Goal: Task Accomplishment & Management: Complete application form

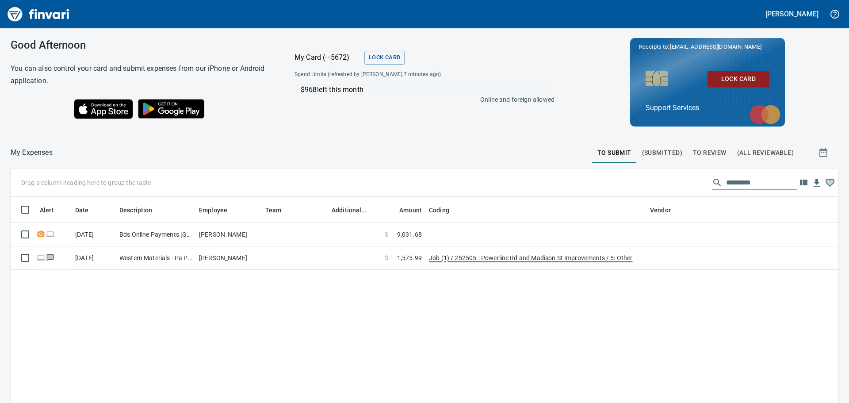
scroll to position [1, 1]
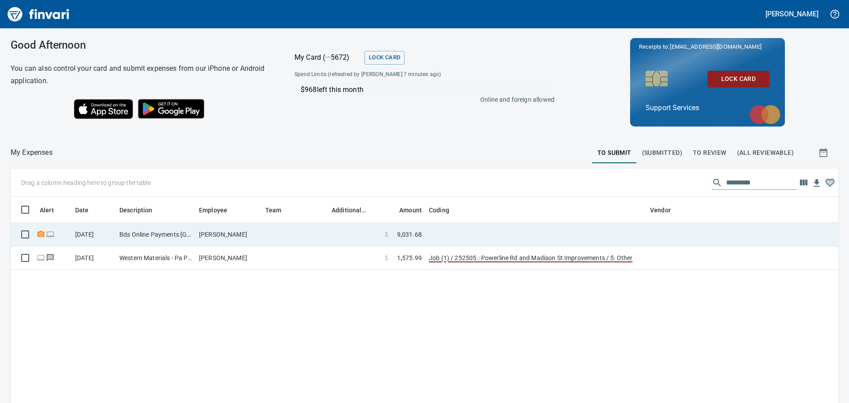
click at [288, 241] on td at bounding box center [295, 234] width 66 height 23
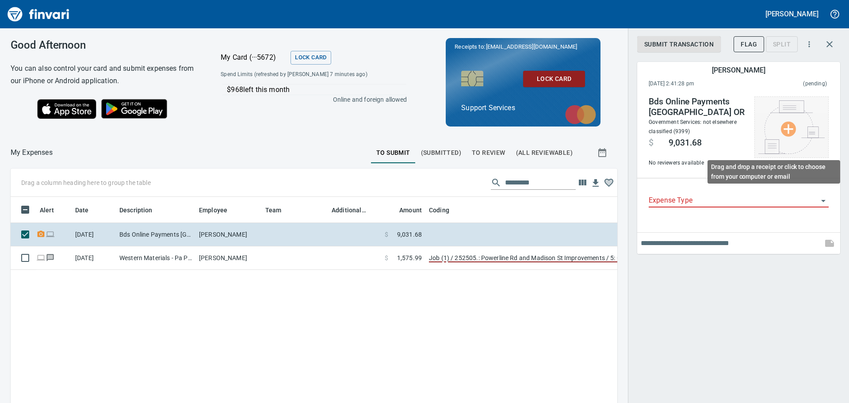
scroll to position [292, 593]
click at [791, 132] on img at bounding box center [791, 126] width 66 height 53
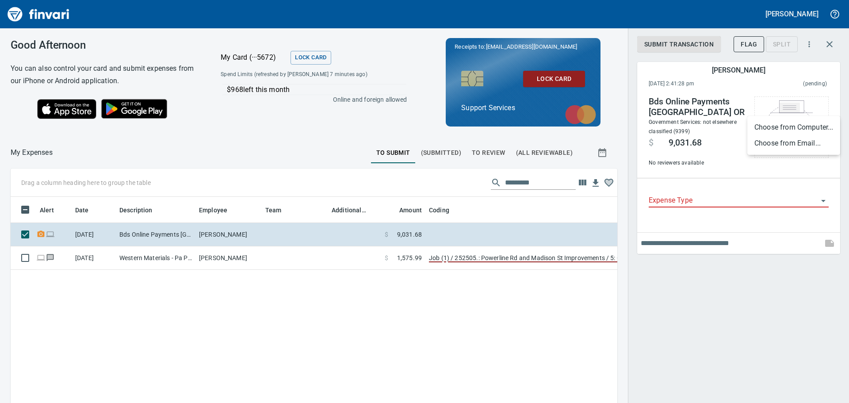
click at [791, 143] on li "Choose from Email..." at bounding box center [793, 143] width 93 height 16
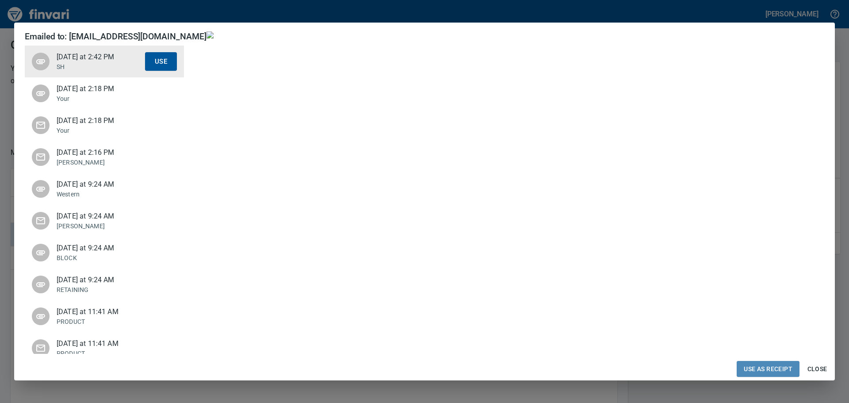
click at [752, 363] on span "Use as Receipt" at bounding box center [768, 368] width 49 height 11
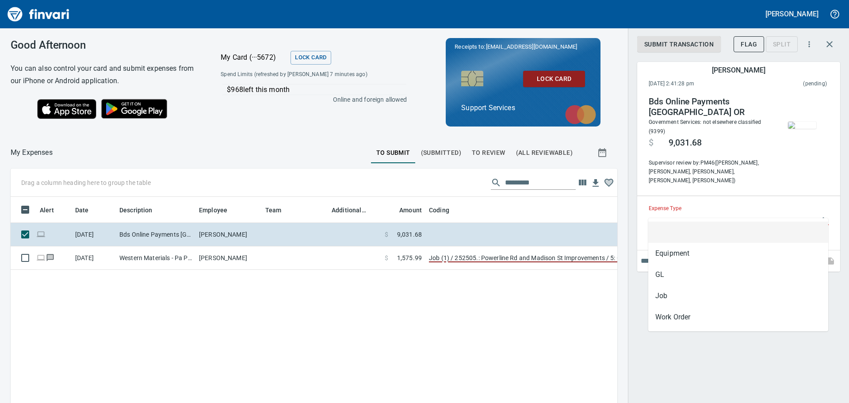
click at [695, 212] on input "Expense Type" at bounding box center [733, 218] width 169 height 12
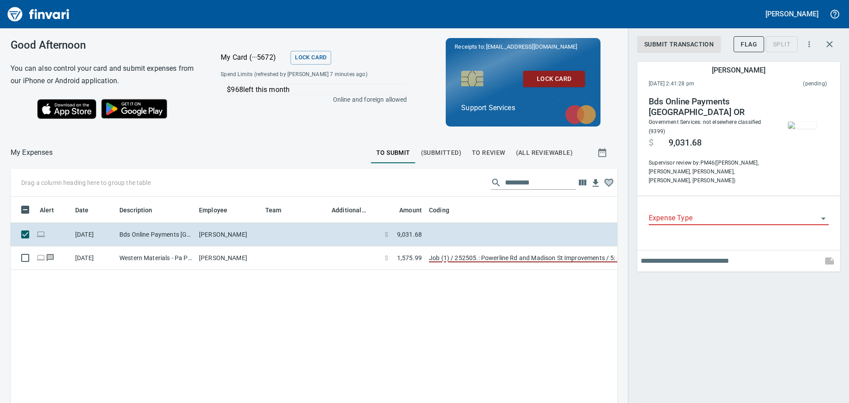
click at [695, 212] on input "Expense Type" at bounding box center [733, 218] width 169 height 12
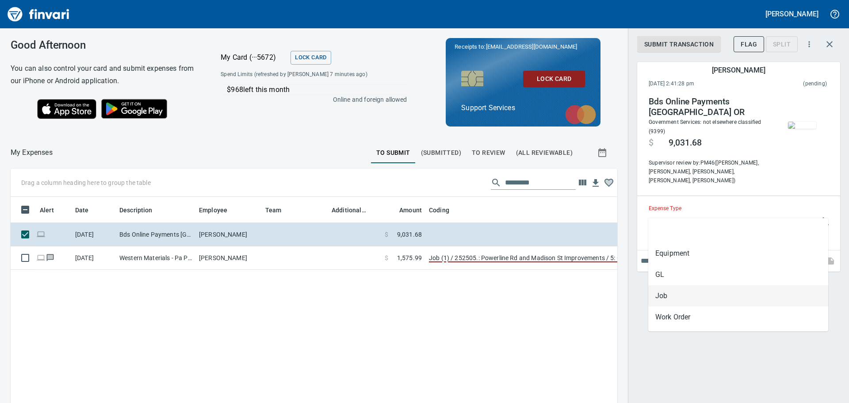
click at [690, 294] on li "Job" at bounding box center [738, 295] width 180 height 21
type input "***"
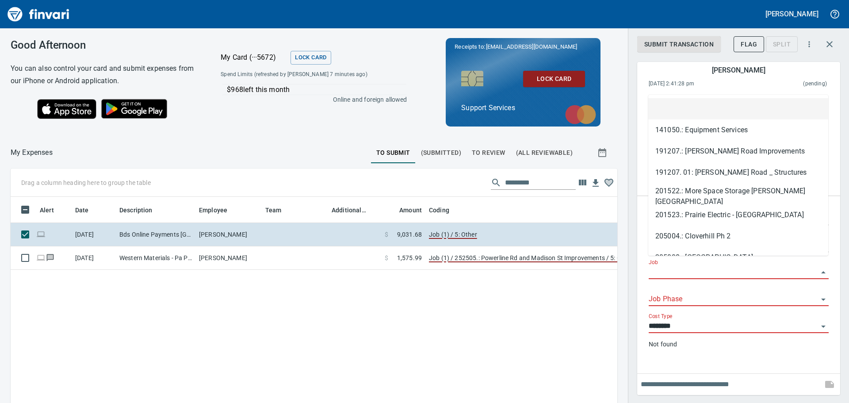
click at [693, 266] on input "Job" at bounding box center [733, 272] width 169 height 12
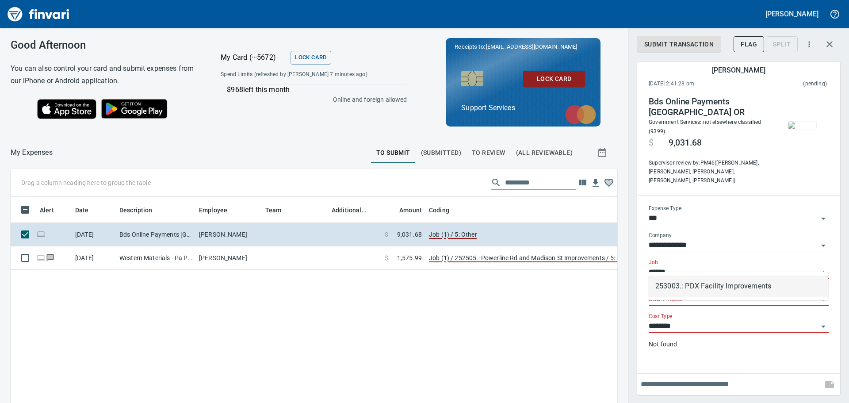
click at [723, 284] on li "253003.: PDX Facility Improvements" at bounding box center [738, 285] width 180 height 21
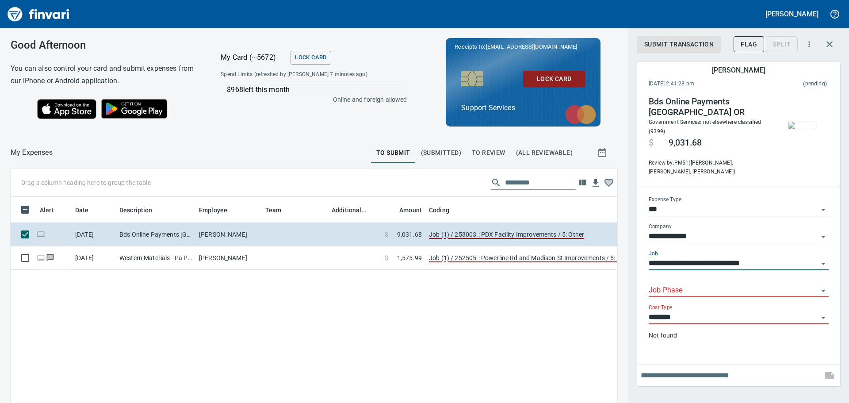
type input "**********"
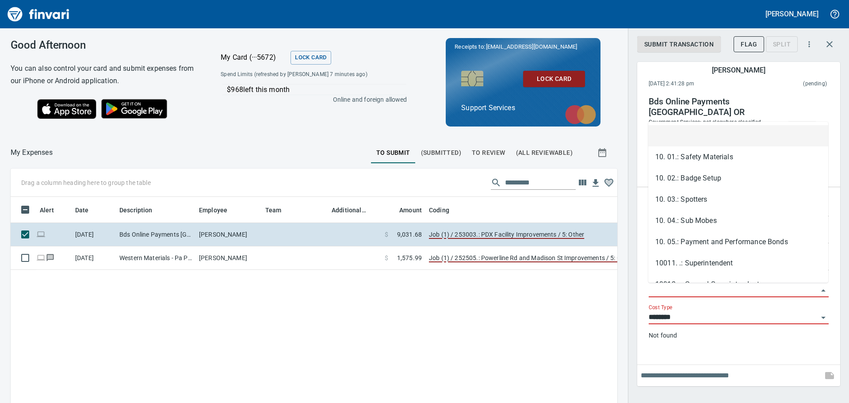
click at [701, 289] on input "Job Phase" at bounding box center [733, 290] width 169 height 12
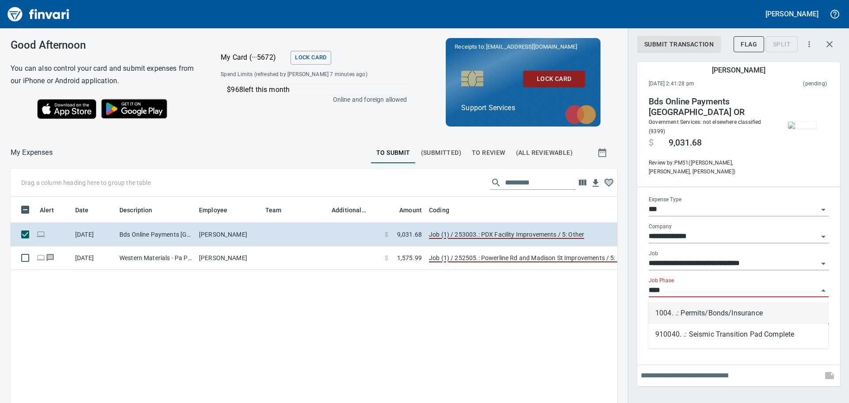
click at [735, 316] on li "1004. .: Permits/Bonds/Insurance" at bounding box center [738, 312] width 180 height 21
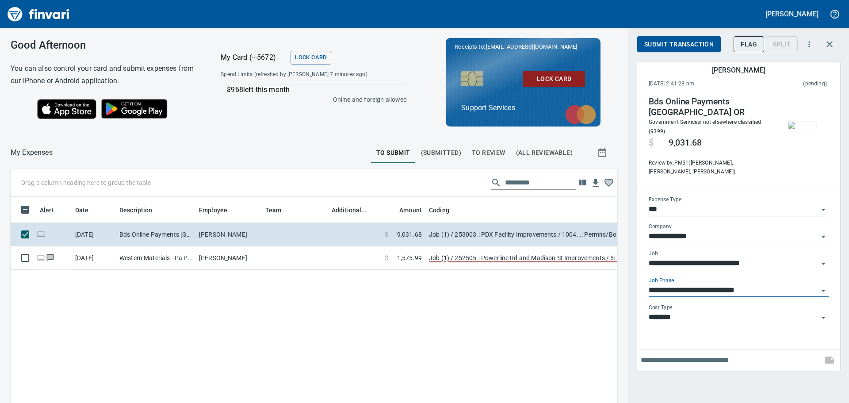
type input "**********"
click at [709, 321] on input "********" at bounding box center [733, 317] width 169 height 12
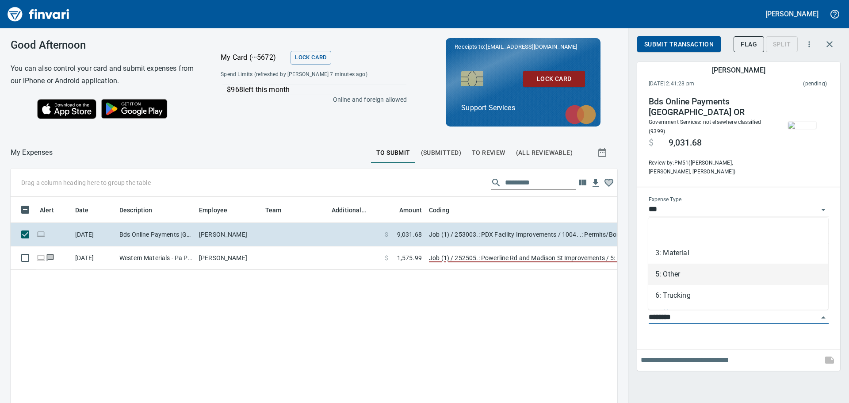
click at [704, 365] on input "text" at bounding box center [730, 360] width 178 height 14
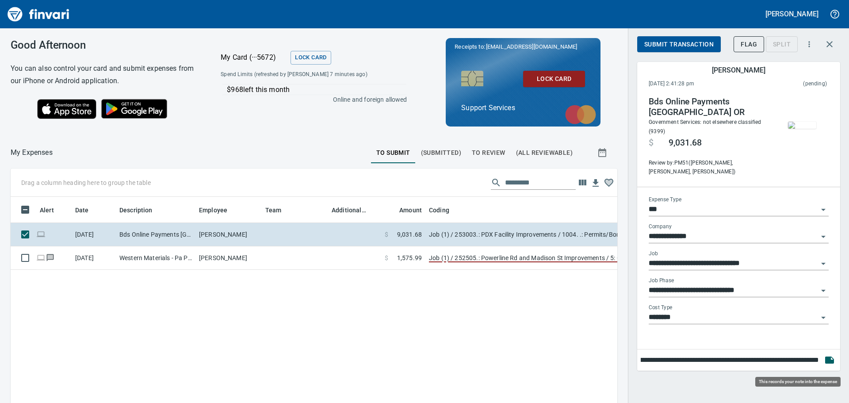
type input "**********"
click at [824, 358] on icon "button" at bounding box center [829, 360] width 11 height 11
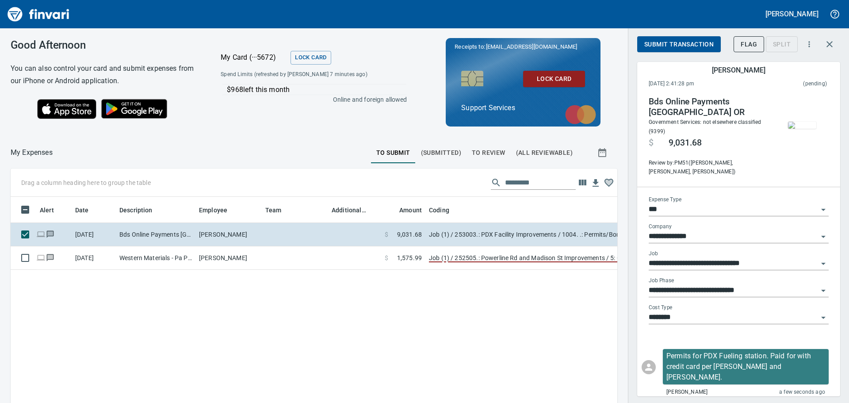
click at [658, 37] on button "Submit Transaction" at bounding box center [679, 44] width 84 height 16
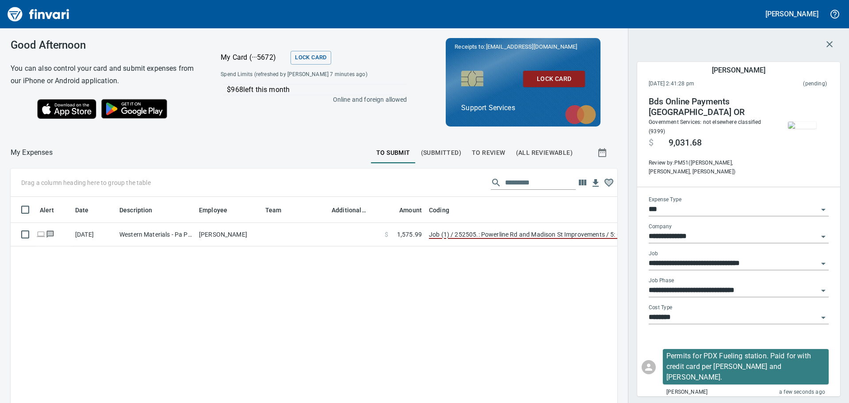
click at [829, 44] on icon "button" at bounding box center [829, 44] width 6 height 6
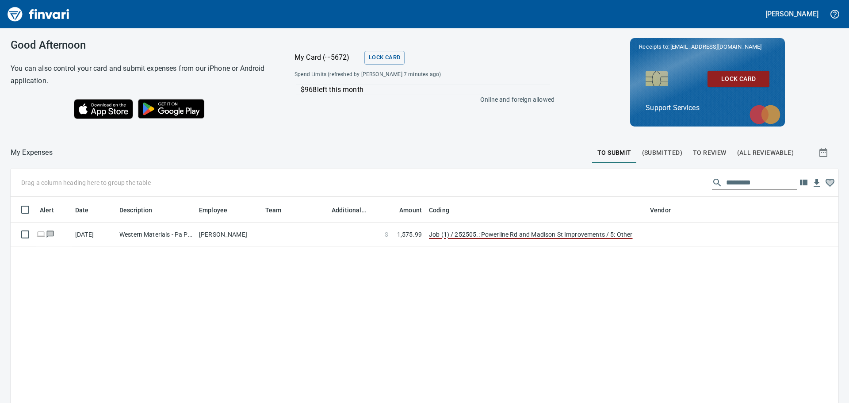
scroll to position [299, 813]
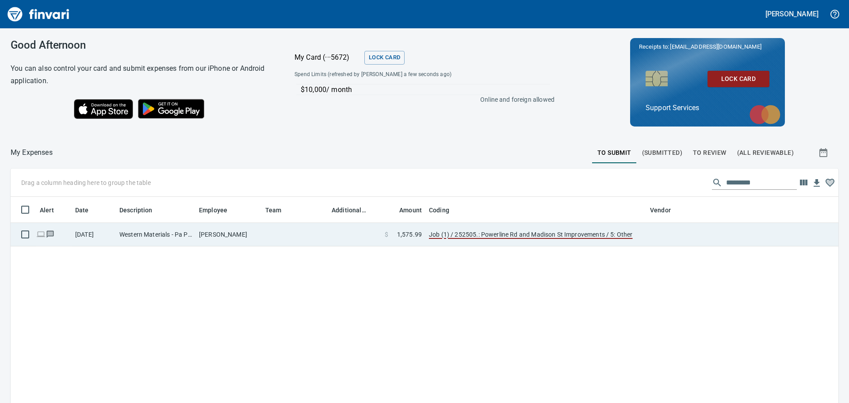
click at [739, 238] on td at bounding box center [786, 234] width 103 height 23
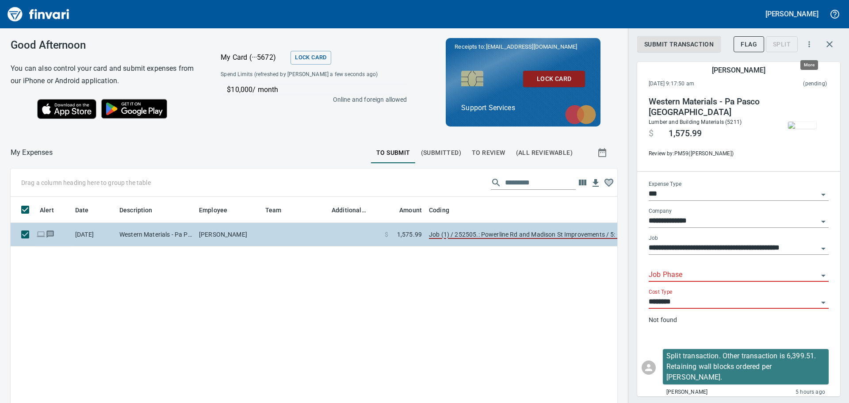
scroll to position [292, 593]
click at [823, 41] on button "button" at bounding box center [829, 44] width 21 height 21
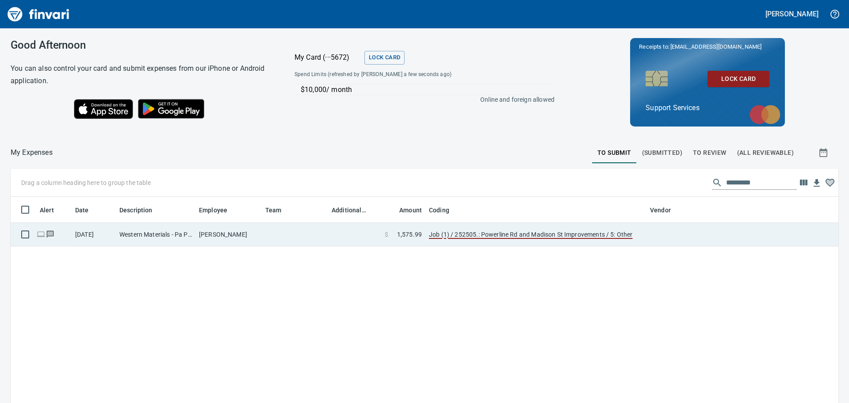
scroll to position [299, 813]
